Goal: Complete application form

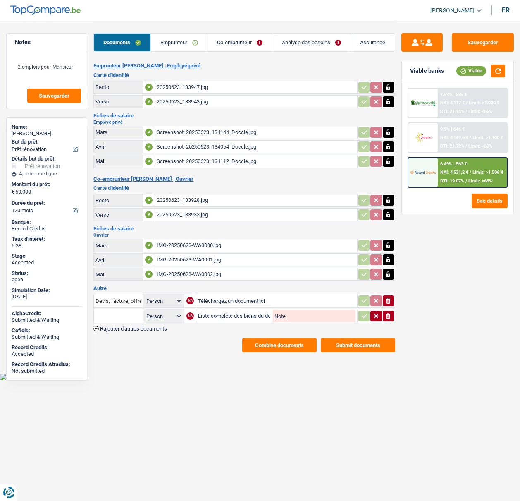
select select "renovation"
select select "120"
click at [473, 41] on button "Sauvegarder" at bounding box center [483, 42] width 62 height 19
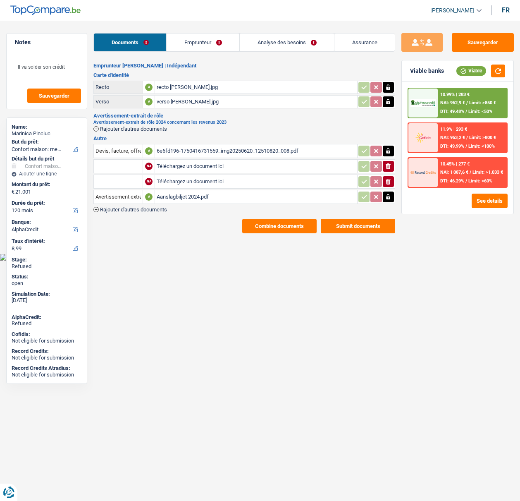
select select "household"
select select "120"
select select "alphacredit"
click at [204, 42] on link "Emprunteur" at bounding box center [203, 42] width 73 height 18
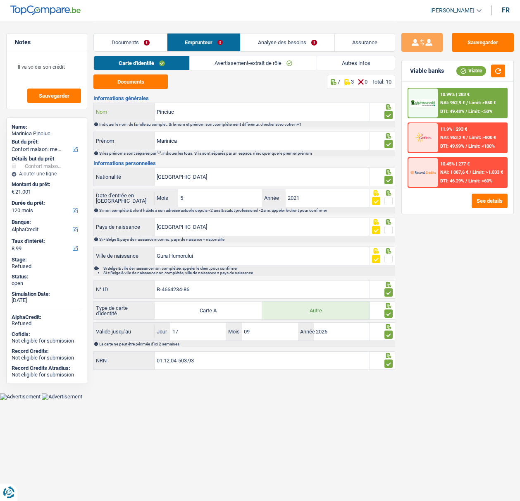
click at [169, 112] on input "Pinciuc" at bounding box center [262, 112] width 215 height 18
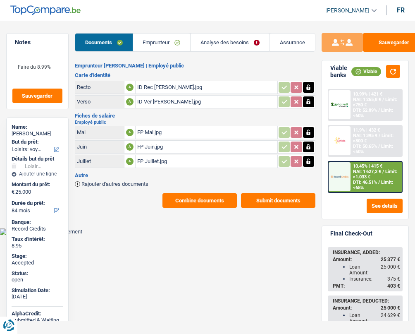
select select "hobbies"
select select "84"
